Goal: Communication & Community: Ask a question

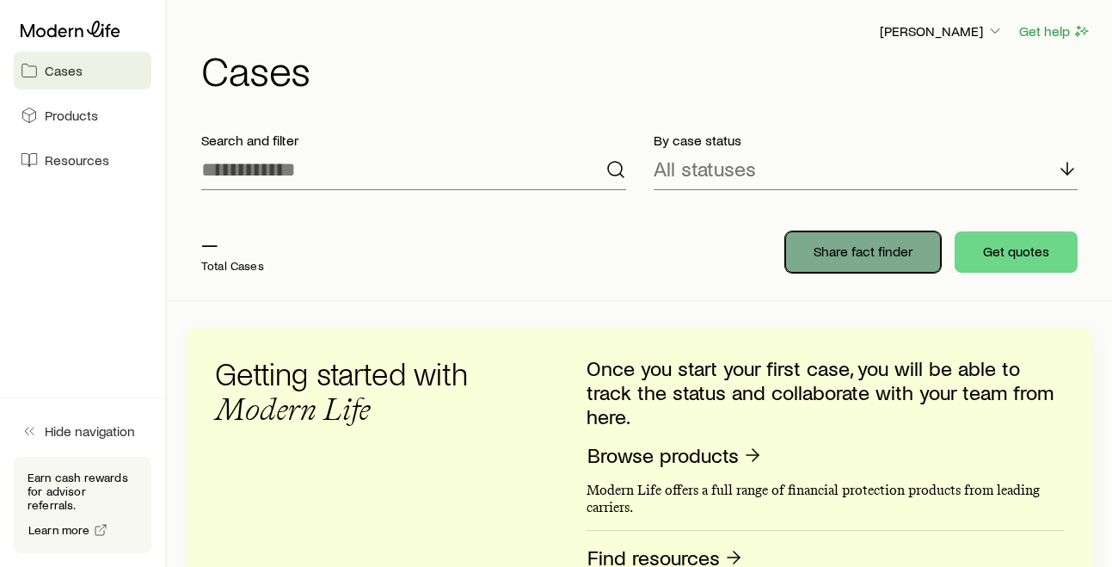
click at [839, 253] on p "Share fact finder" at bounding box center [862, 250] width 99 height 17
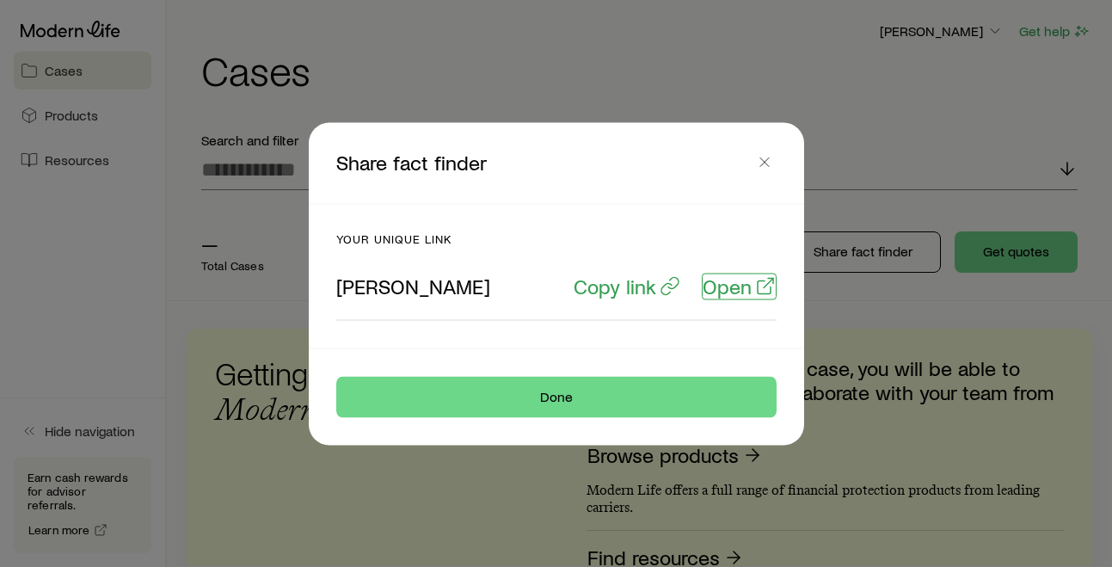
click at [727, 294] on p "Open" at bounding box center [726, 285] width 49 height 24
click at [591, 290] on p "Copy link" at bounding box center [614, 285] width 83 height 24
click at [773, 159] on button "button" at bounding box center [764, 162] width 24 height 24
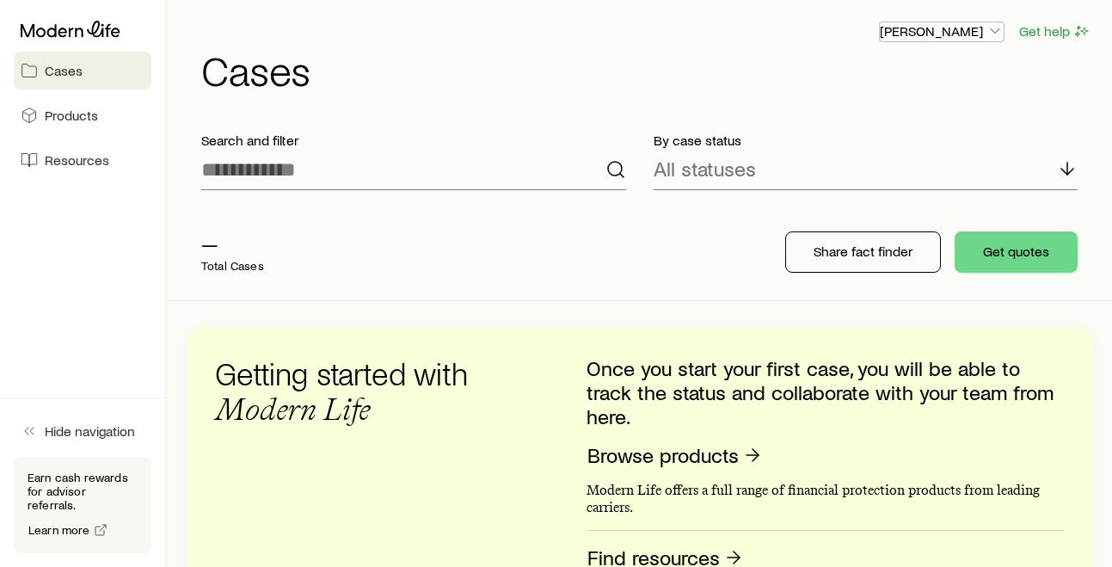
click at [987, 27] on icon "button" at bounding box center [994, 30] width 17 height 17
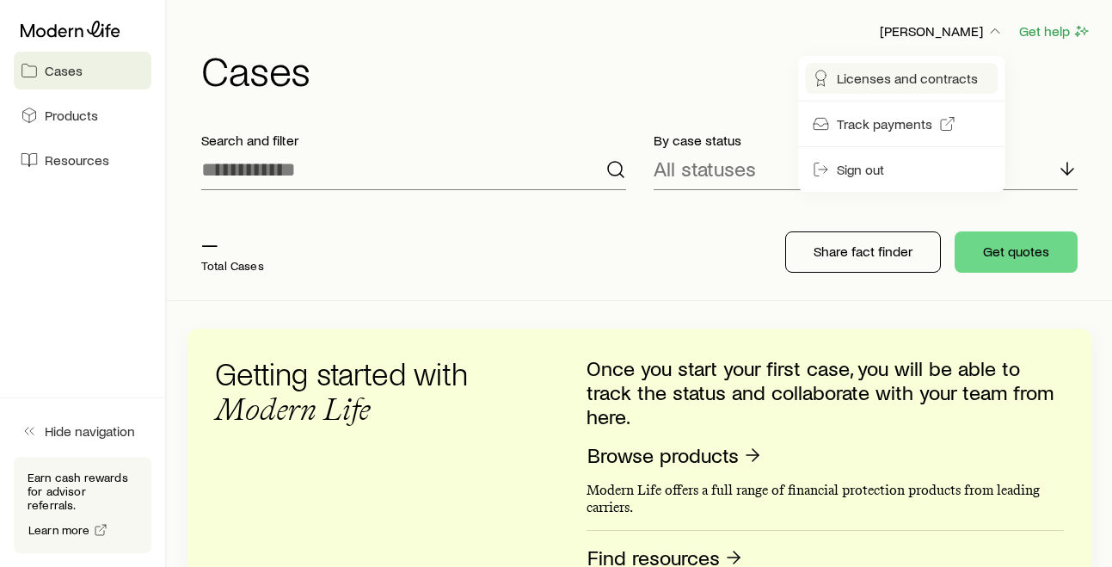
click at [868, 83] on span "Licenses and contracts" at bounding box center [907, 78] width 141 height 17
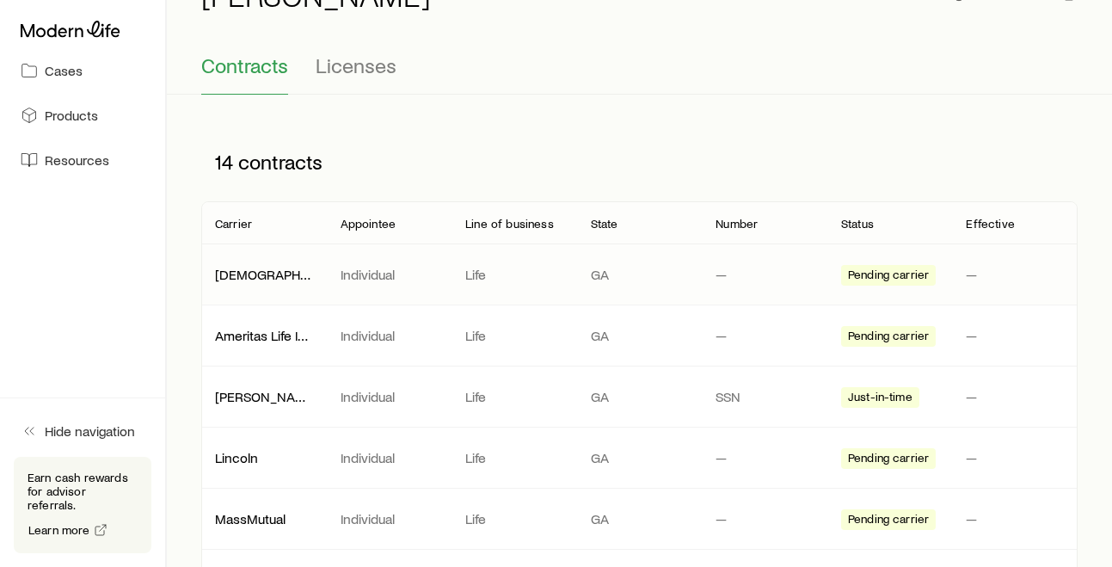
scroll to position [102, 0]
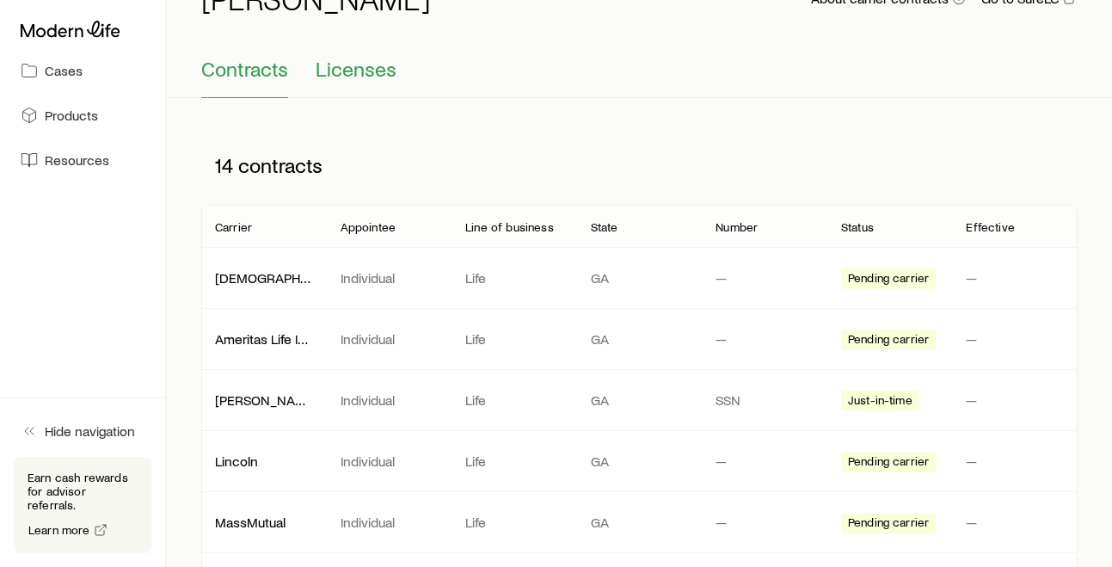
click at [326, 57] on span "Licenses" at bounding box center [356, 69] width 81 height 24
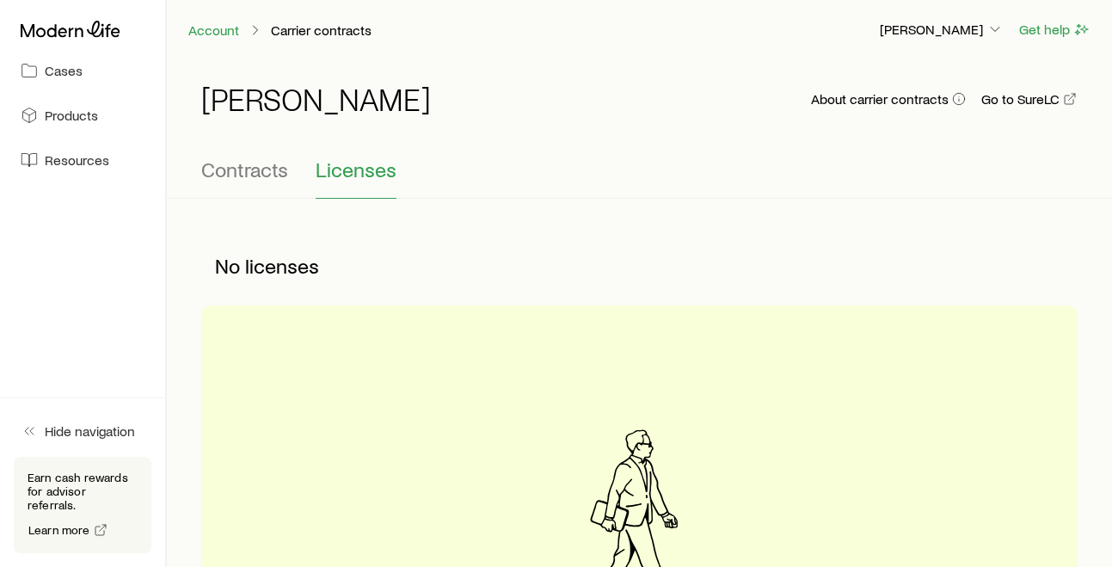
scroll to position [0, 0]
click at [272, 175] on span "Contracts" at bounding box center [244, 171] width 87 height 24
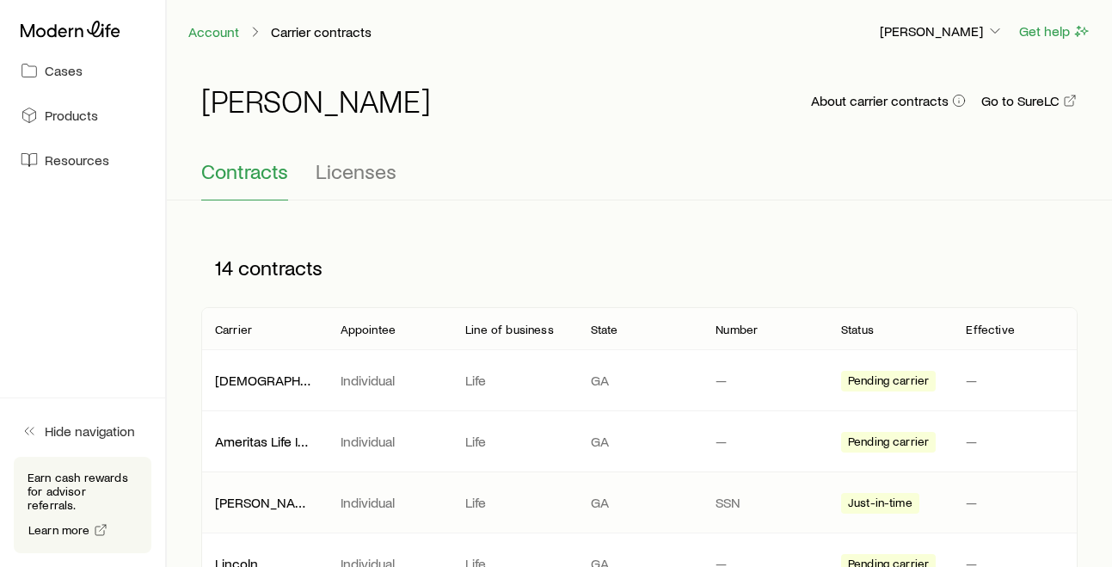
click at [873, 501] on span "Just-in-time" at bounding box center [880, 504] width 64 height 18
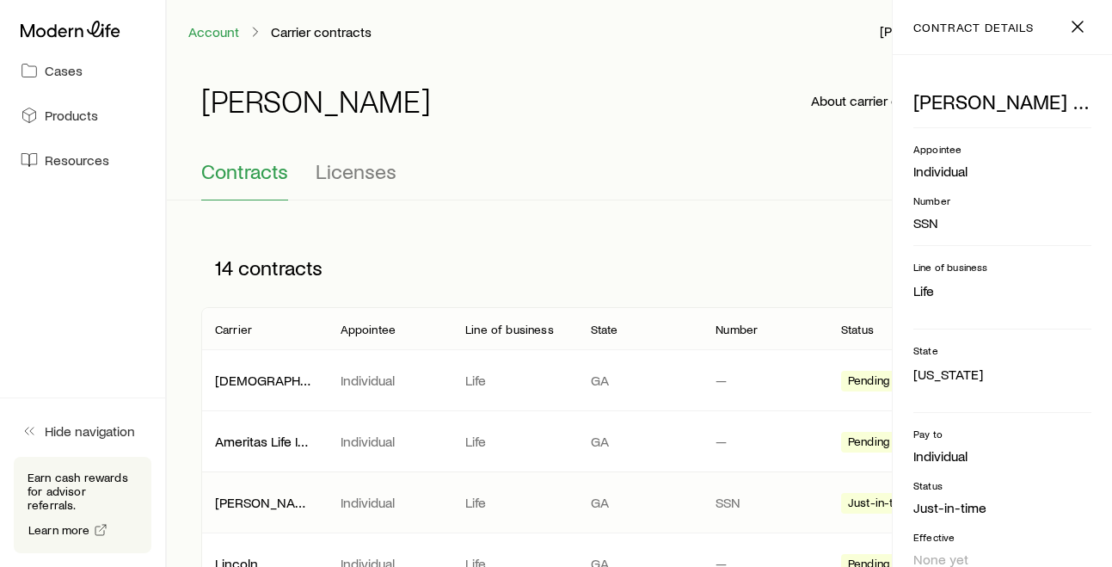
scroll to position [36, 0]
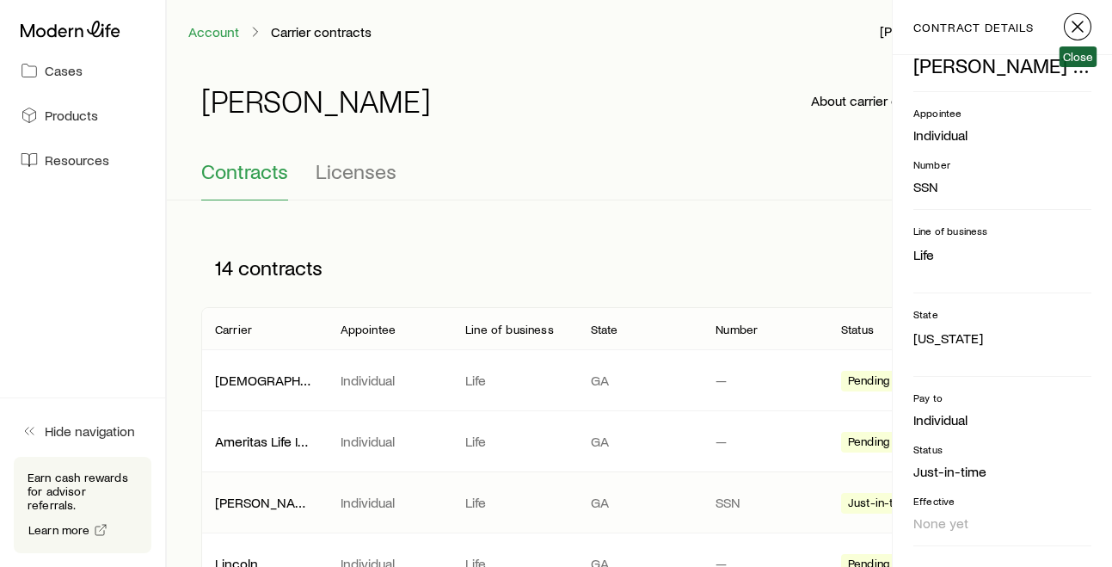
click at [1081, 27] on icon "button" at bounding box center [1077, 26] width 21 height 21
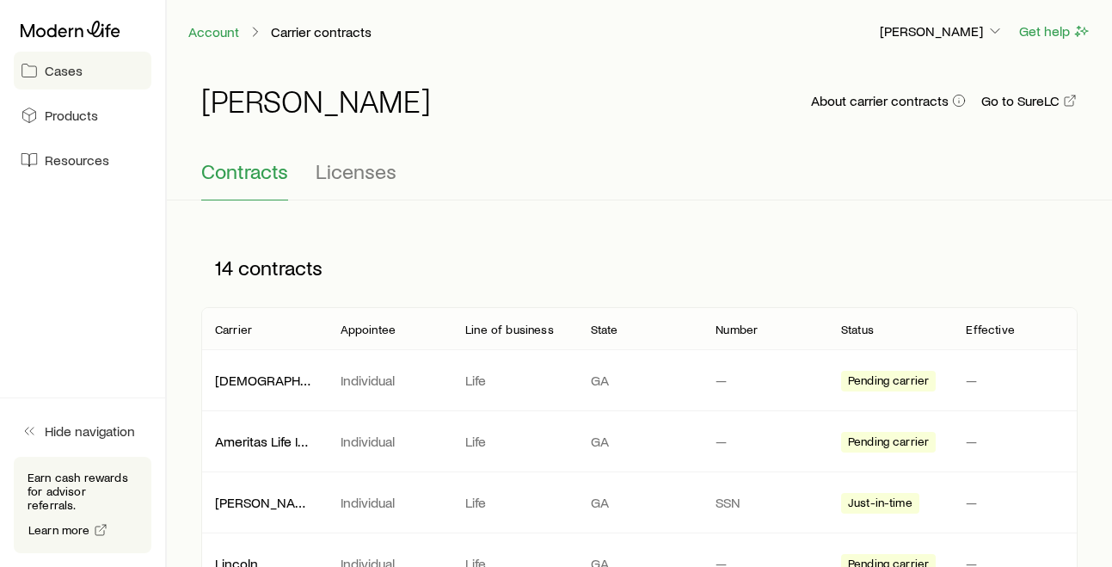
click at [56, 69] on span "Cases" at bounding box center [64, 70] width 38 height 17
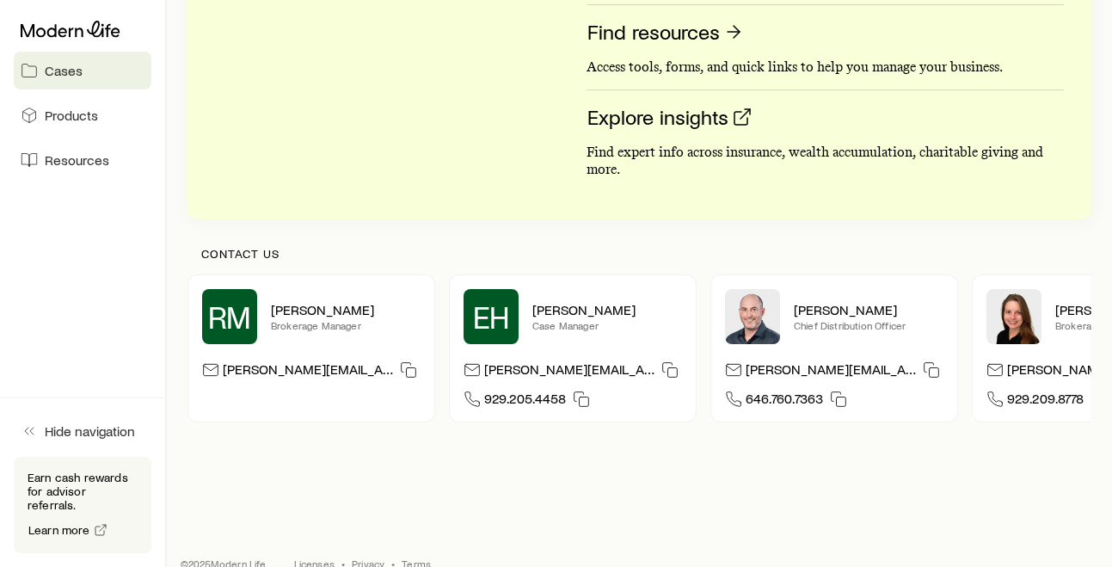
scroll to position [553, 0]
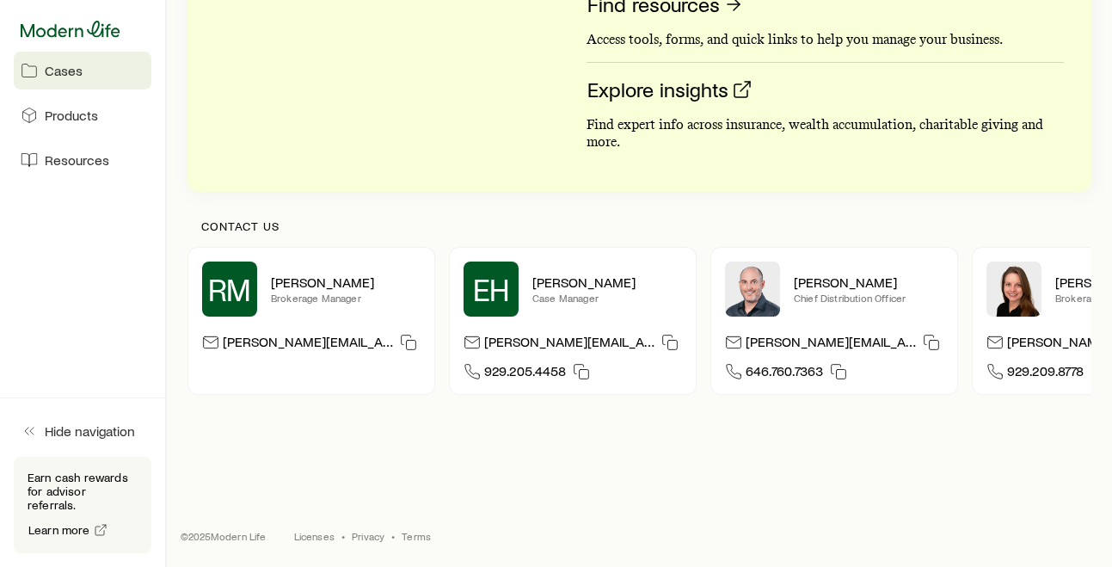
click at [59, 34] on icon at bounding box center [71, 29] width 100 height 16
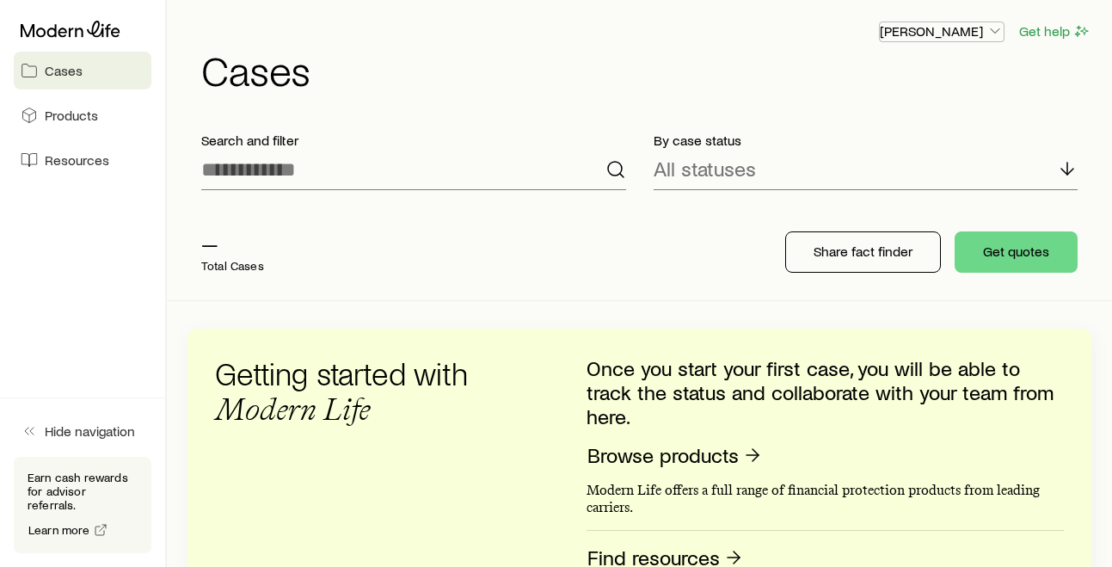
click at [978, 35] on p "[PERSON_NAME]" at bounding box center [942, 30] width 124 height 17
click at [1032, 34] on button "Get help" at bounding box center [1054, 31] width 73 height 20
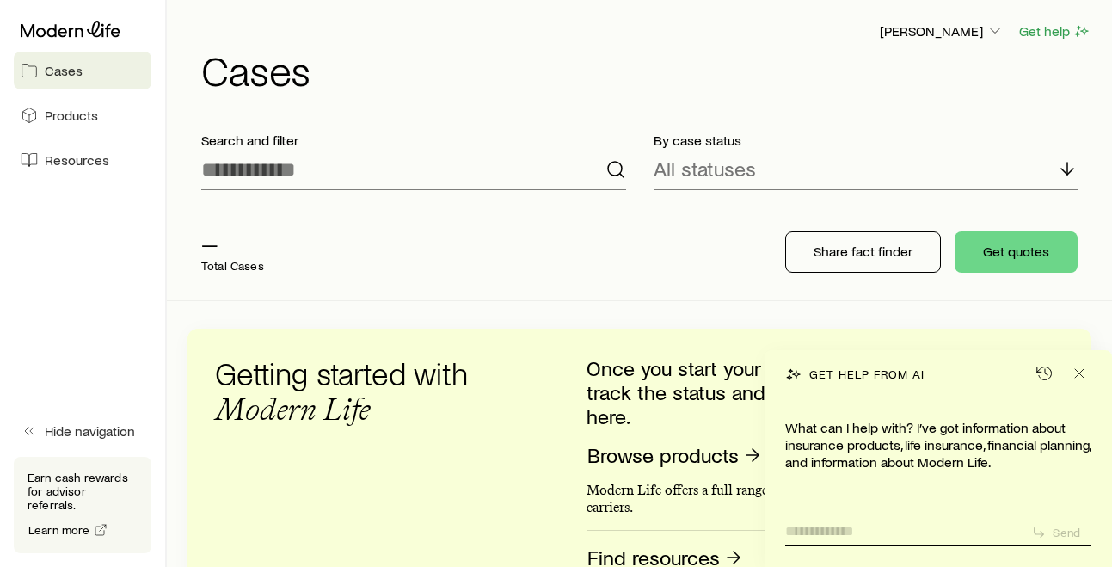
click at [828, 533] on textarea at bounding box center [901, 526] width 232 height 28
type textarea "**********"
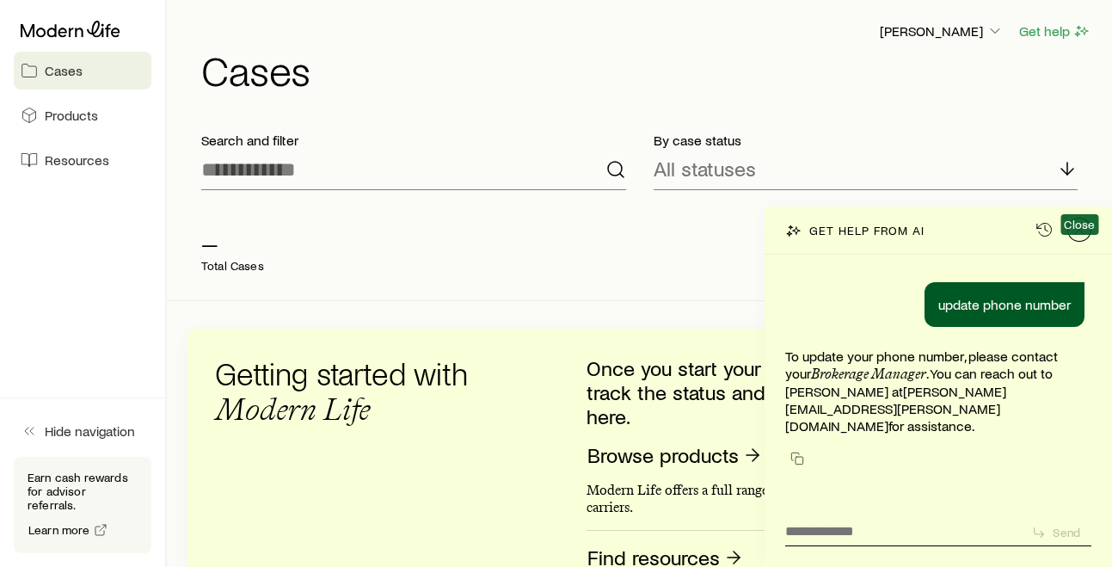
click at [1086, 238] on icon "Close" at bounding box center [1078, 229] width 17 height 17
